Goal: Information Seeking & Learning: Learn about a topic

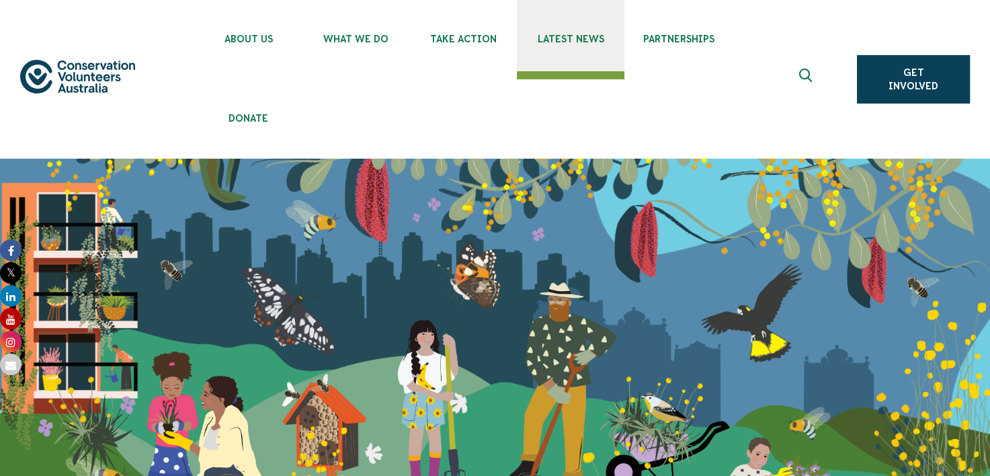
click at [599, 40] on span "Latest News" at bounding box center [571, 39] width 108 height 11
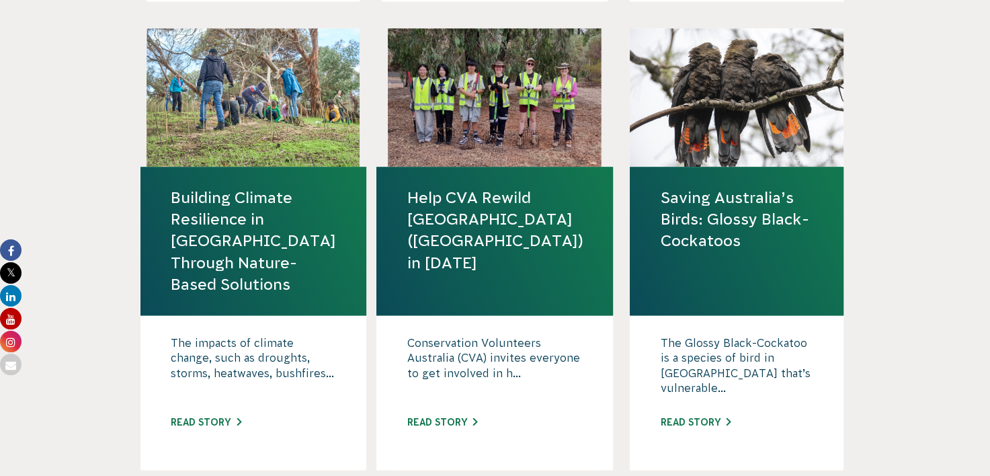
scroll to position [1680, 0]
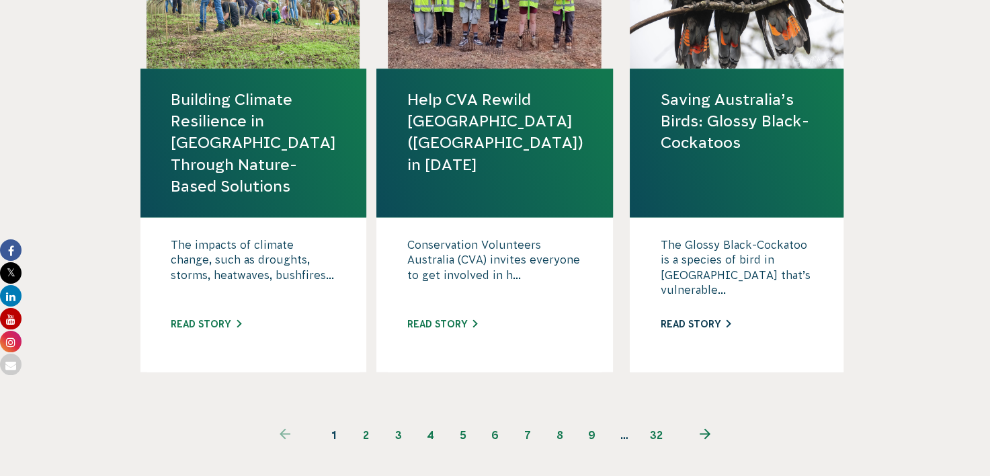
click at [704, 324] on link "Read story" at bounding box center [695, 324] width 71 height 11
